Goal: Task Accomplishment & Management: Manage account settings

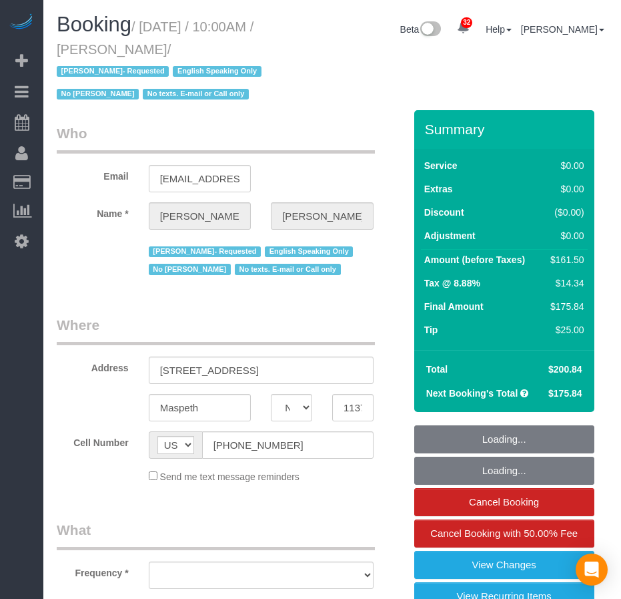
select select "NY"
select select "object:879"
select select "1"
select select "2"
select select "number:57"
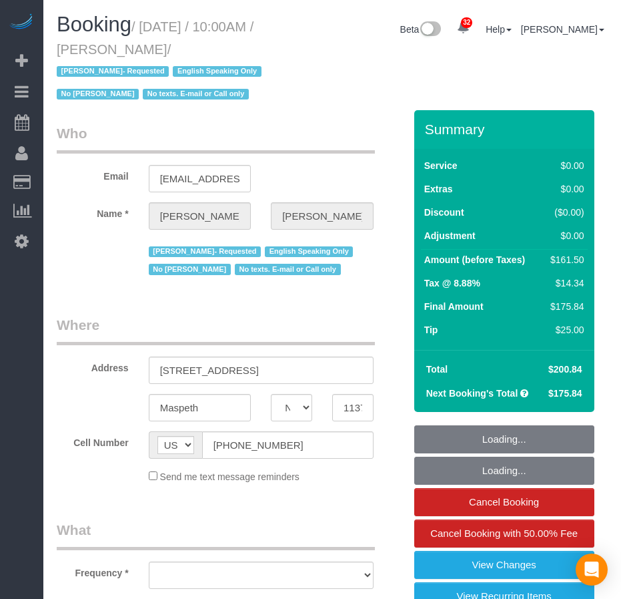
select select "number:77"
select select "number:15"
select select "number:5"
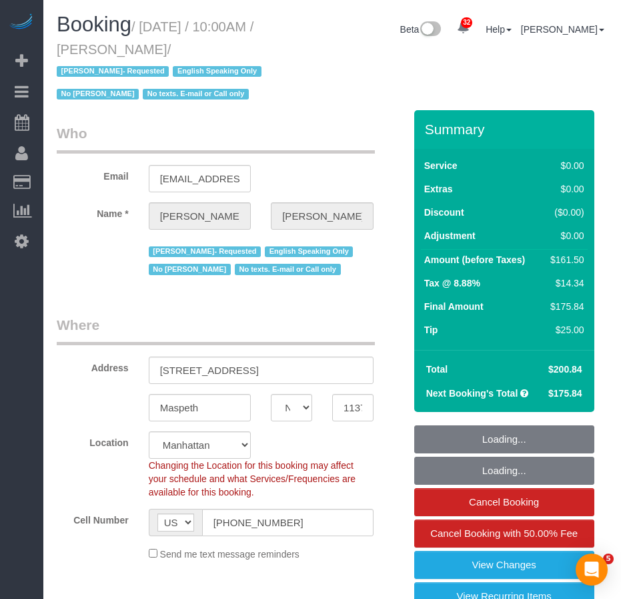
select select "string:stripe-pm_1S4kH04VGloSiKo7jBUQZBFh"
select select "object:1133"
select select "spot1"
select select "1"
select select "2"
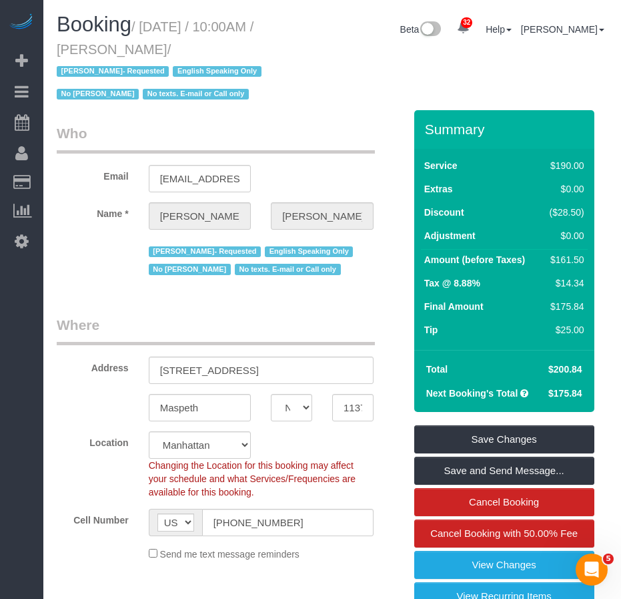
click at [116, 315] on legend "Where" at bounding box center [216, 330] width 318 height 30
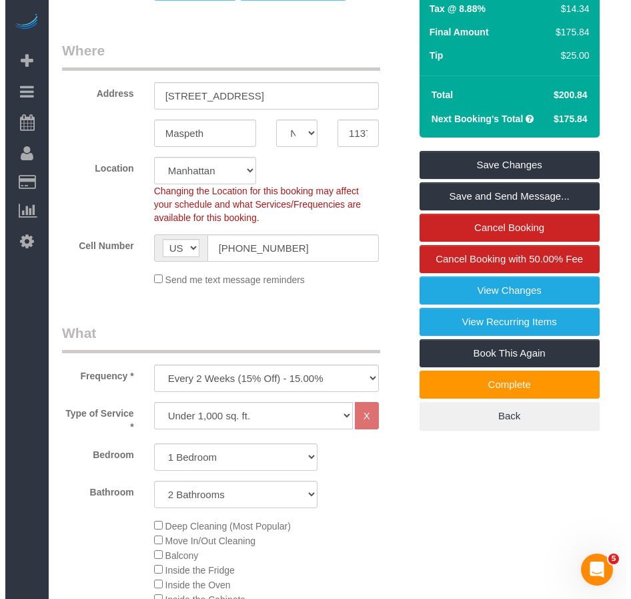
scroll to position [267, 0]
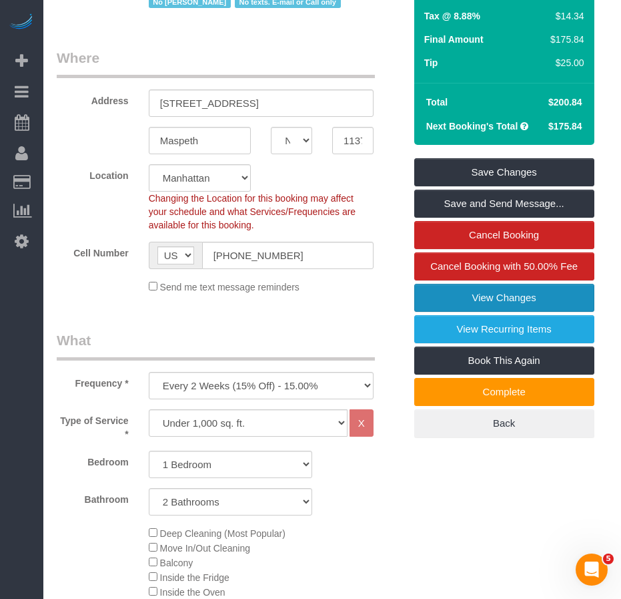
click at [434, 290] on link "View Changes" at bounding box center [504, 298] width 180 height 28
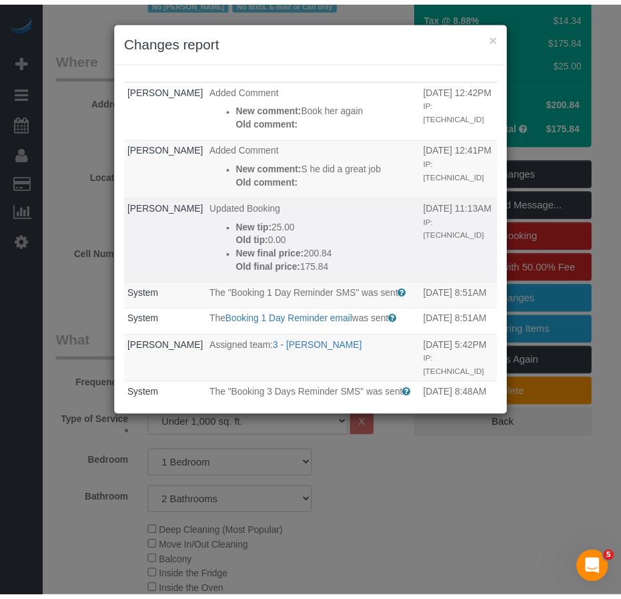
scroll to position [0, 0]
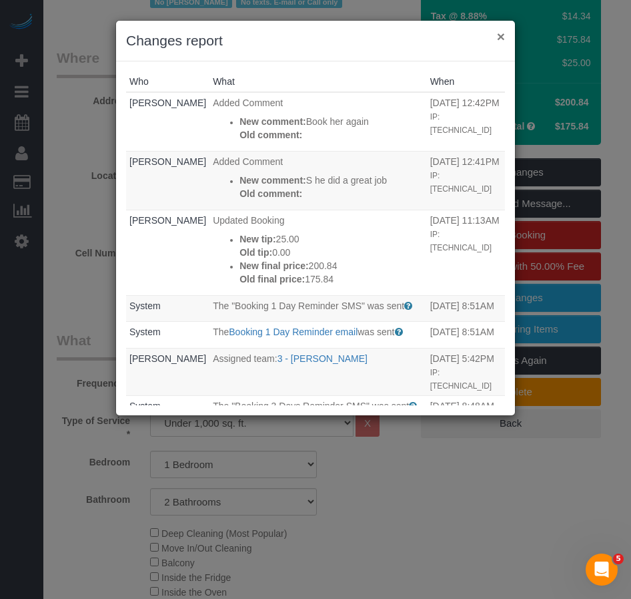
click at [499, 38] on button "×" at bounding box center [501, 36] width 8 height 14
